Goal: Information Seeking & Learning: Learn about a topic

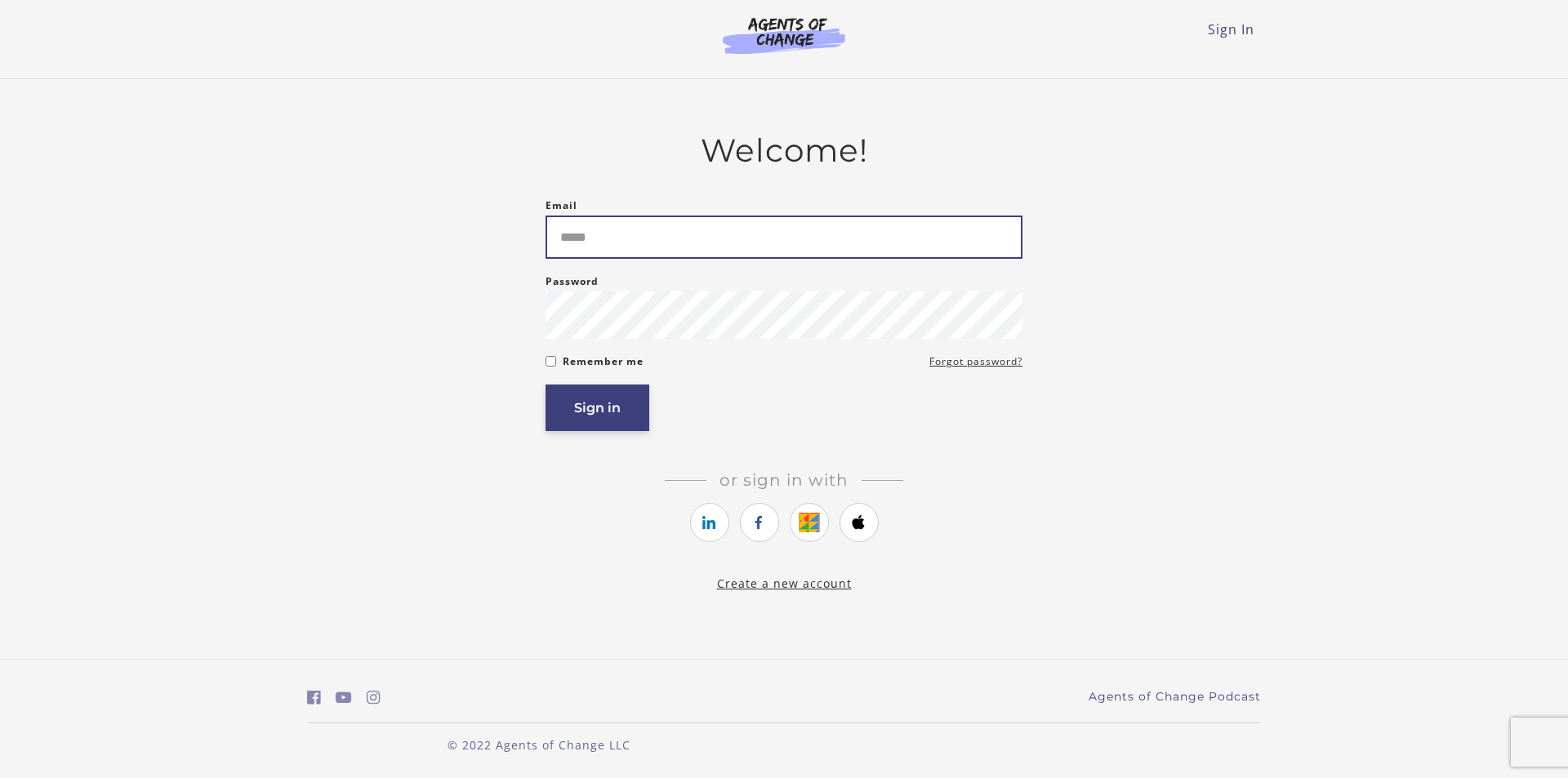
type input "**********"
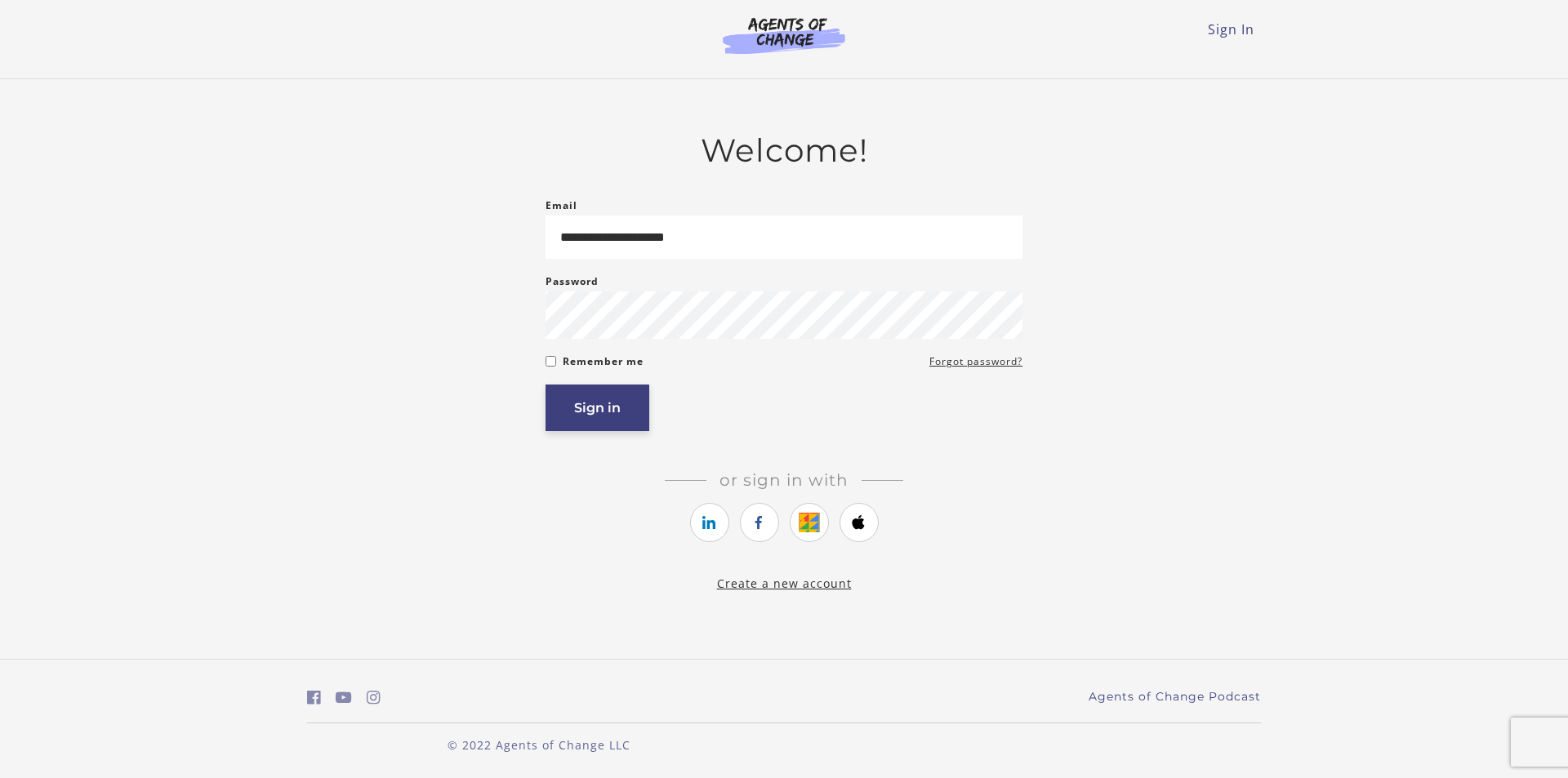
click at [605, 416] on button "Sign in" at bounding box center [597, 408] width 104 height 47
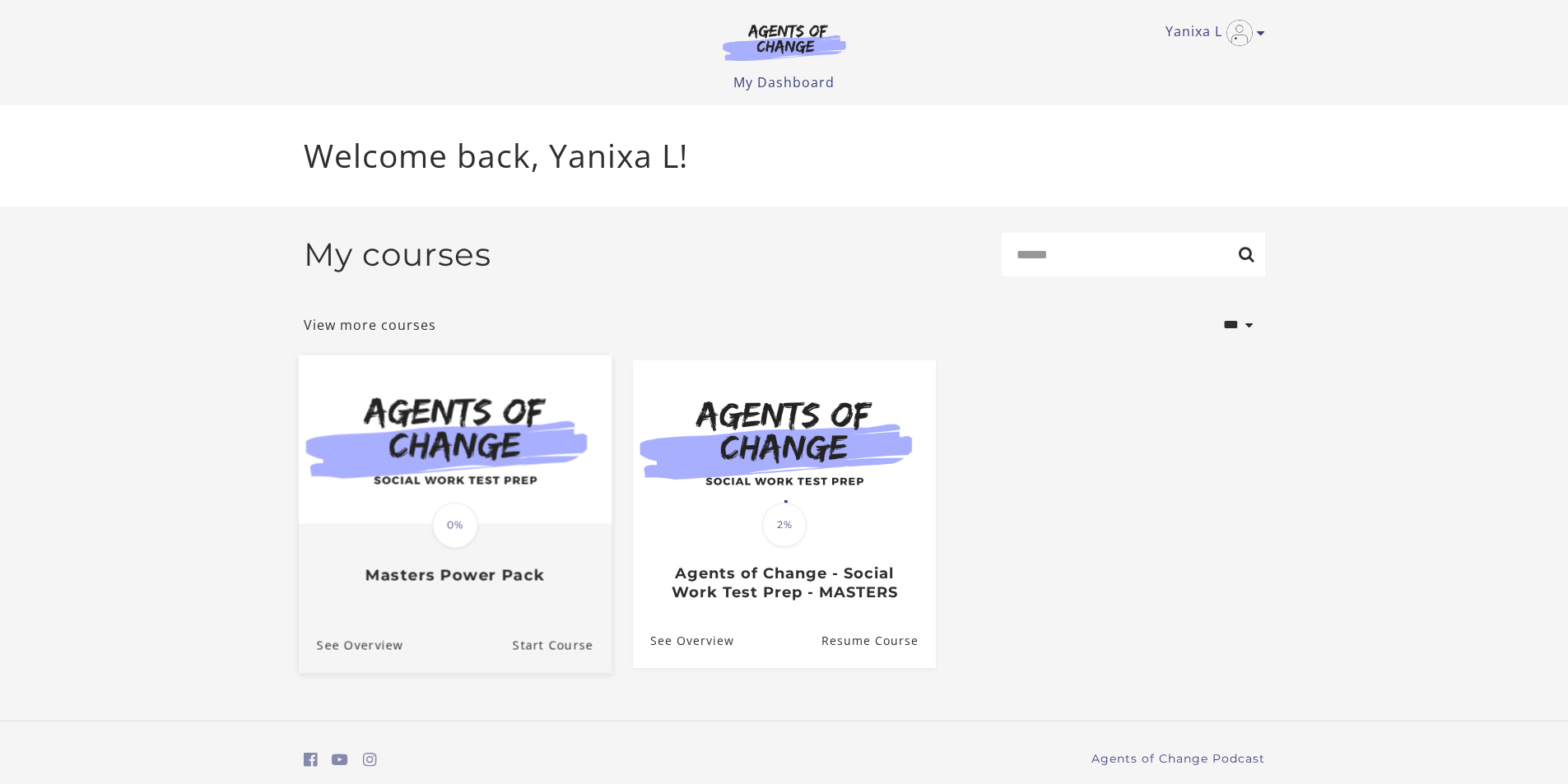
click at [464, 566] on div "Translation missing: en.liquid.partials.dashboard_course_card.progress_descript…" at bounding box center [454, 554] width 313 height 60
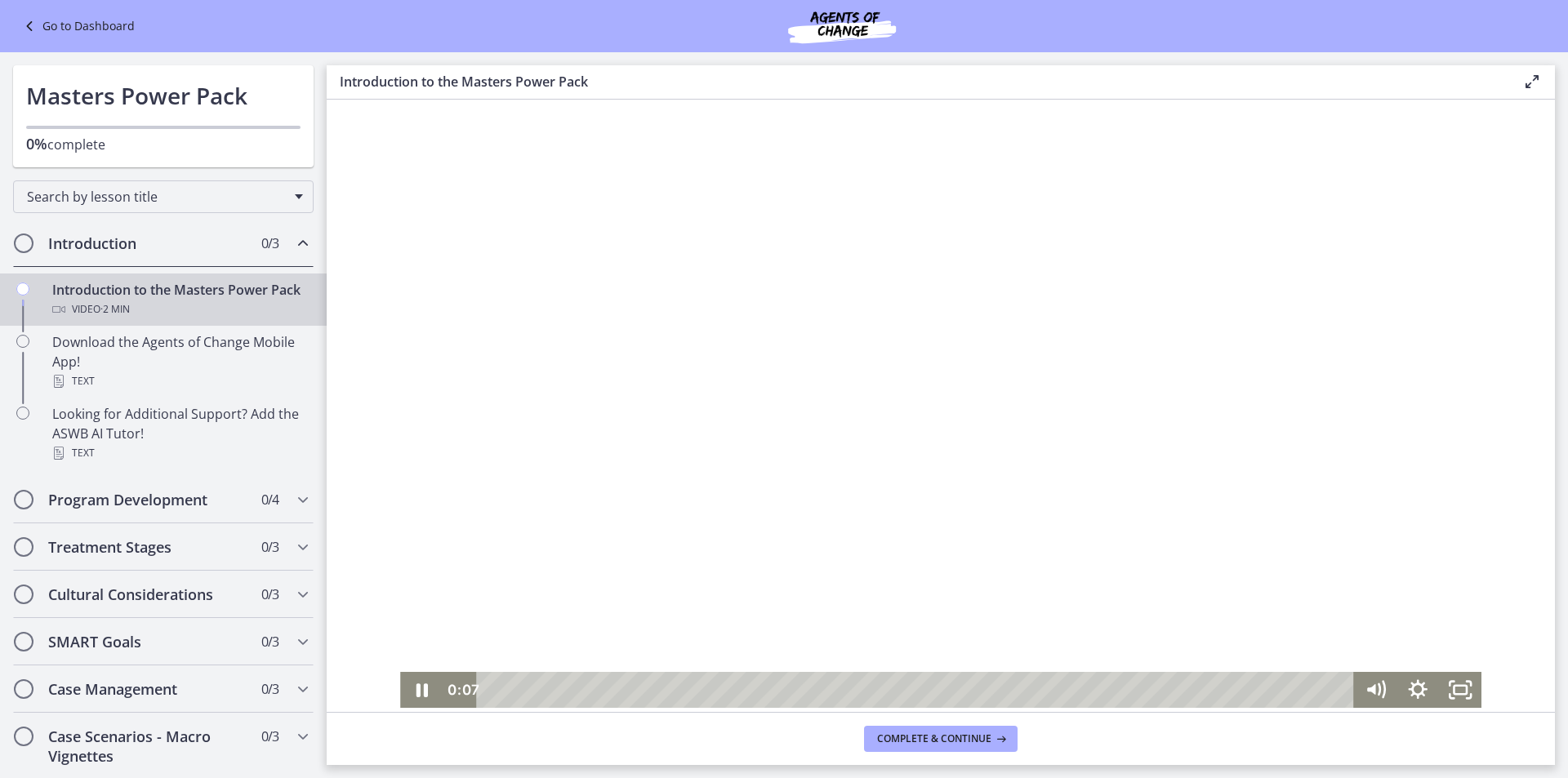
click at [756, 479] on div at bounding box center [941, 404] width 1081 height 608
click at [422, 688] on icon "Play Video" at bounding box center [423, 689] width 43 height 36
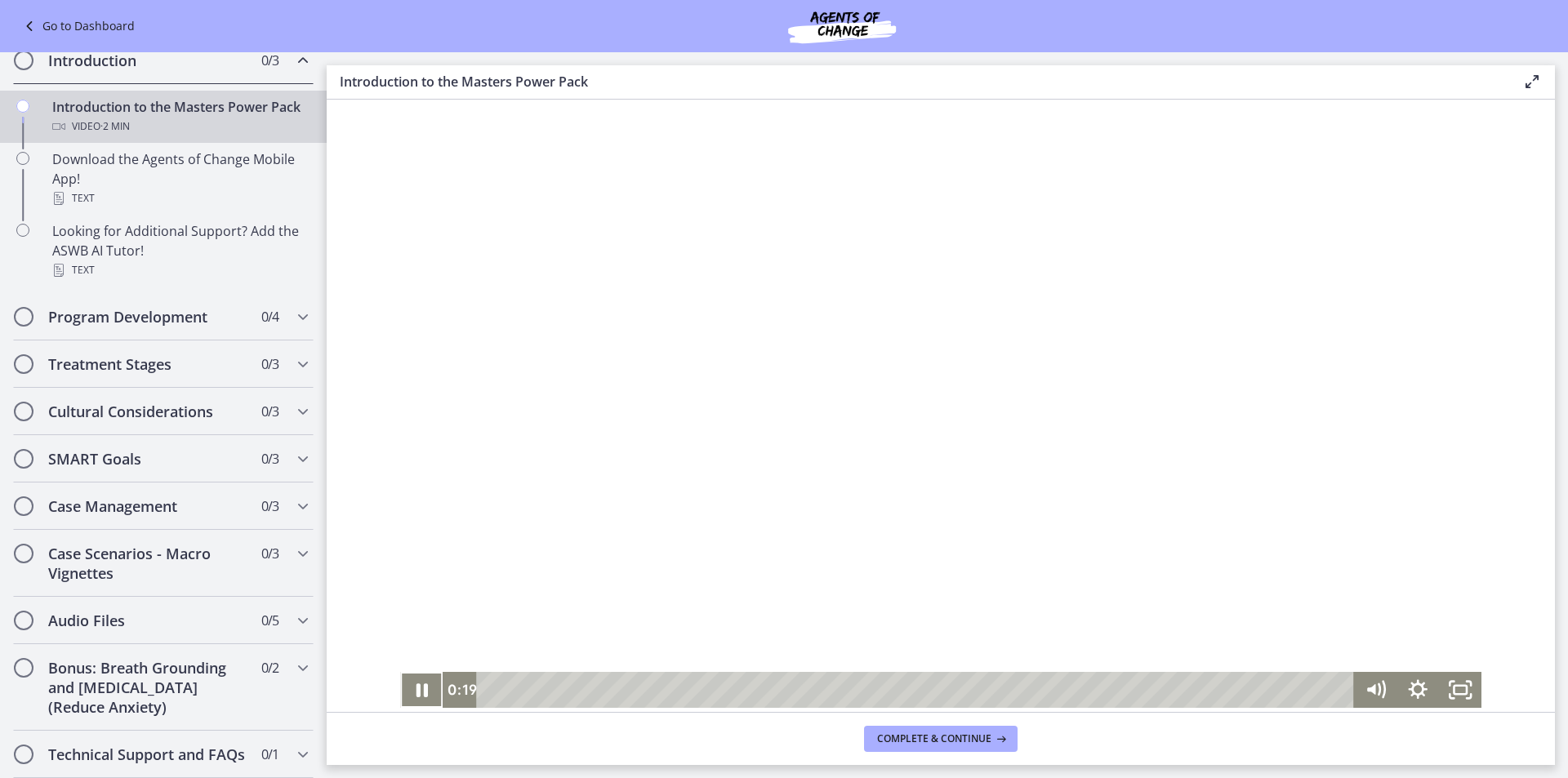
scroll to position [222, 0]
click at [294, 307] on icon "Chapters" at bounding box center [303, 316] width 20 height 20
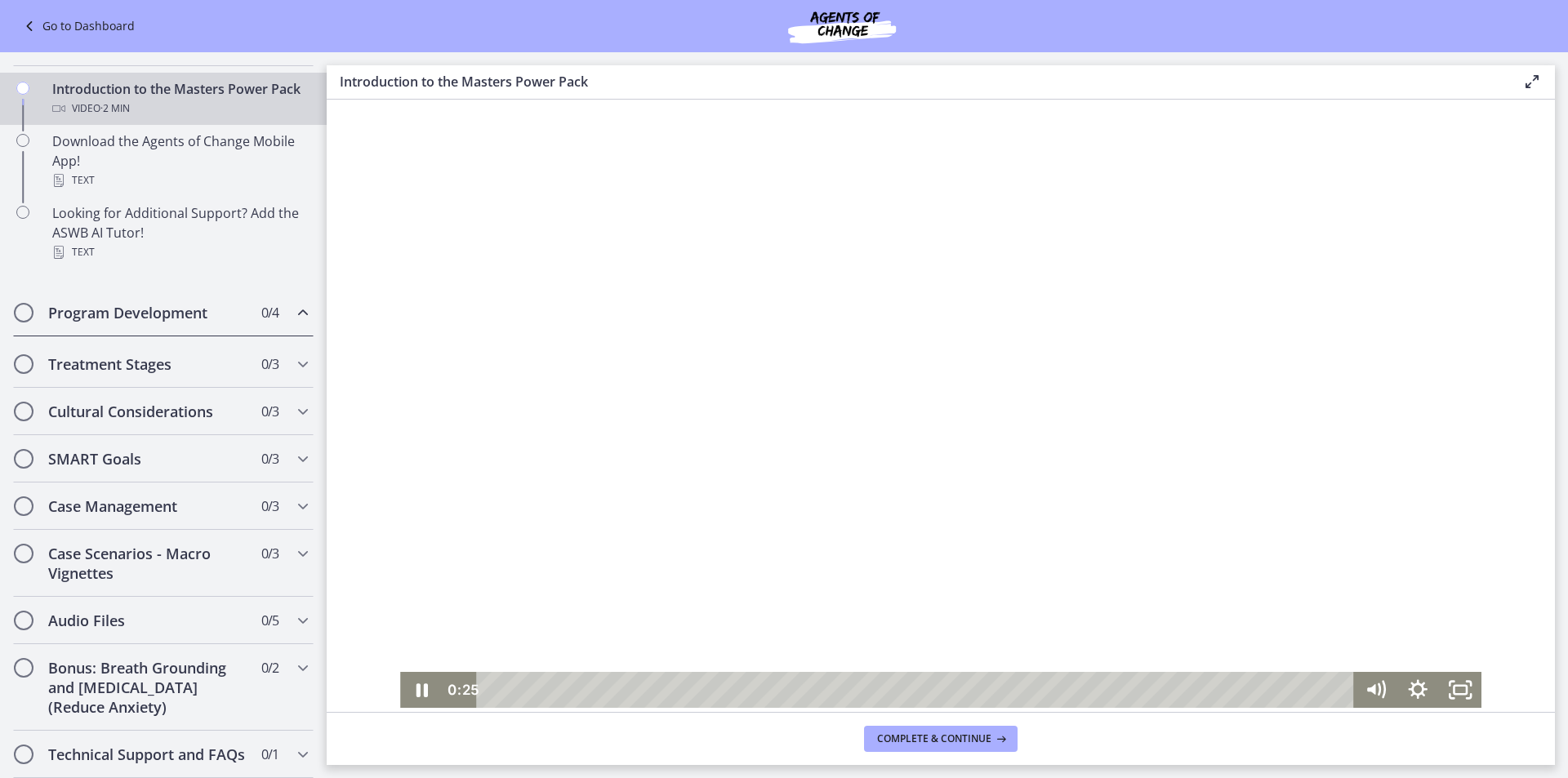
scroll to position [218, 0]
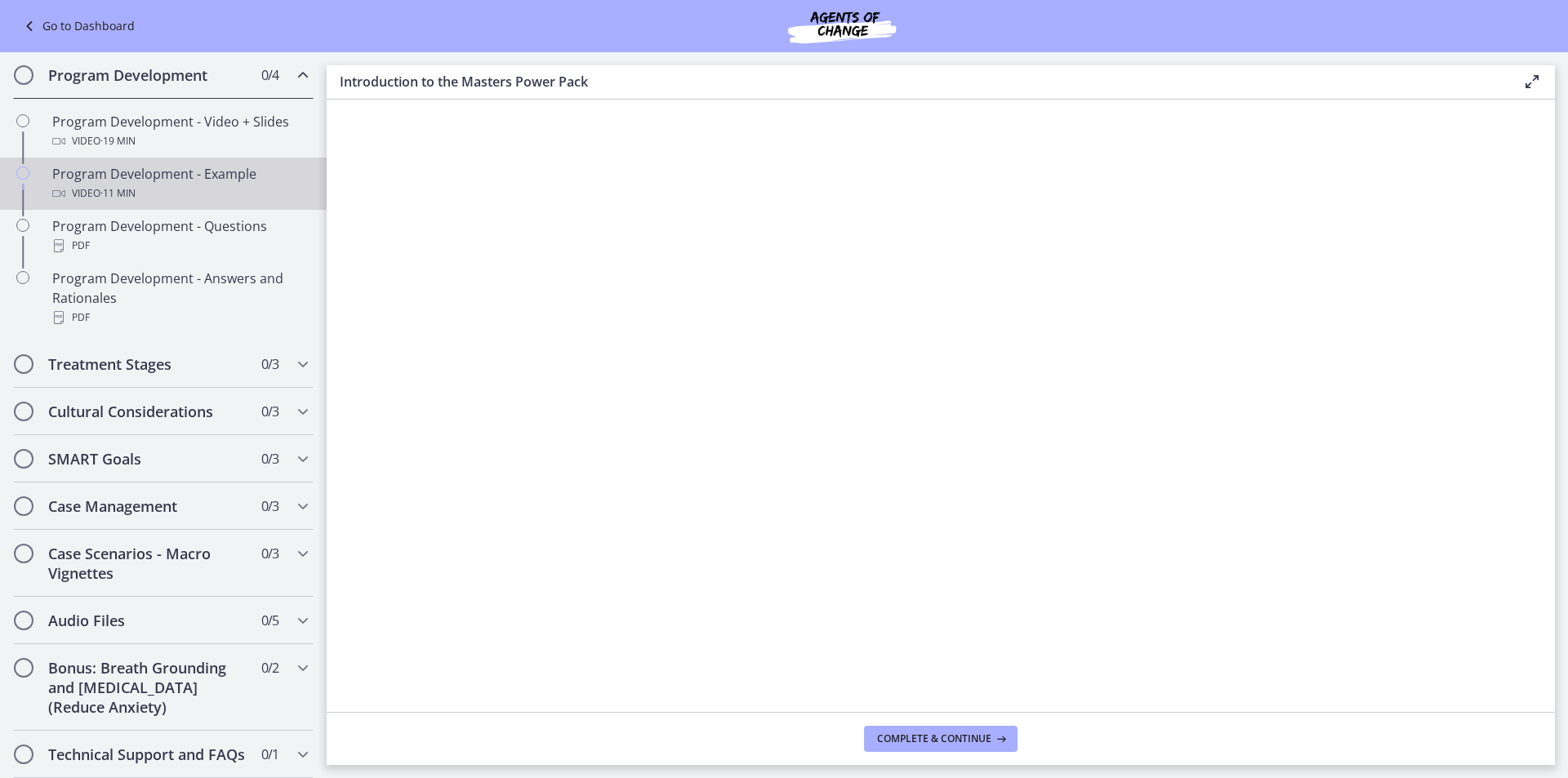
click at [236, 183] on div "Video · 11 min" at bounding box center [179, 193] width 255 height 20
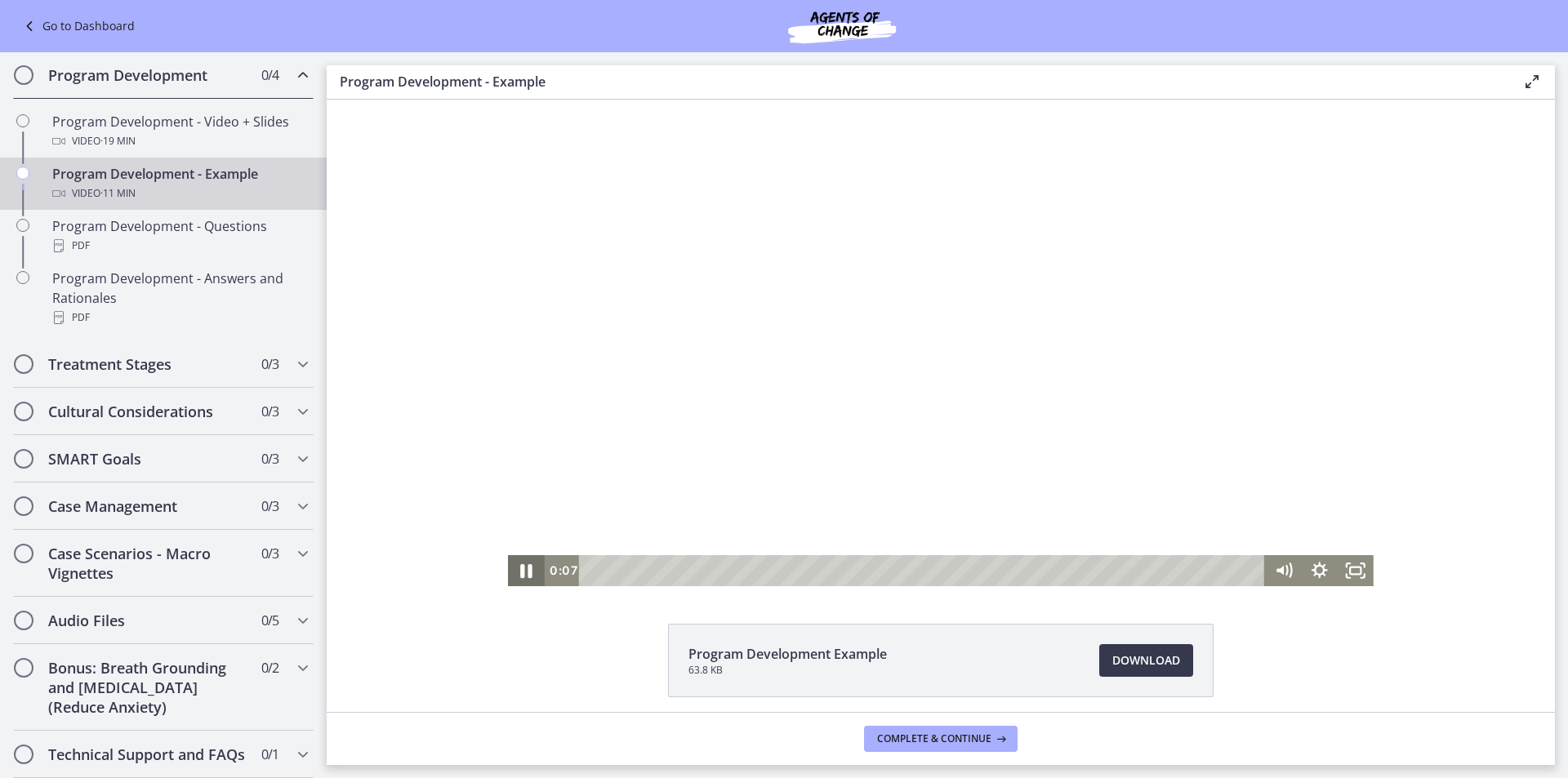
click at [520, 573] on icon "Pause" at bounding box center [526, 571] width 44 height 38
